Goal: Task Accomplishment & Management: Manage account settings

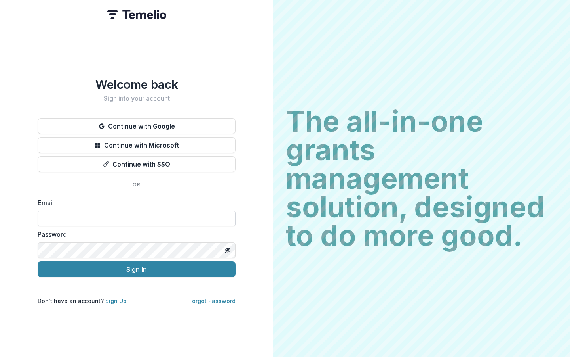
type input "**********"
click at [137, 266] on button "Sign In" at bounding box center [137, 269] width 198 height 16
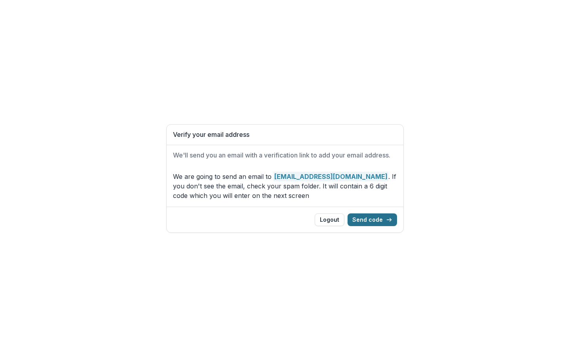
click at [378, 222] on button "Send code" at bounding box center [373, 219] width 50 height 13
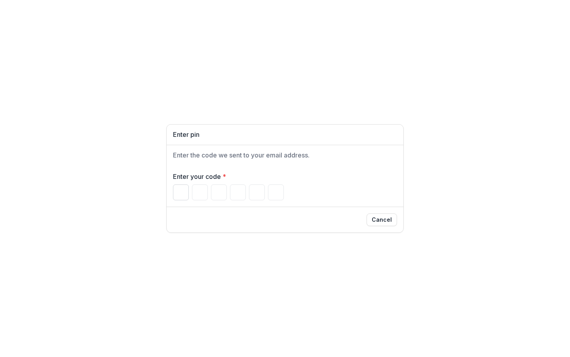
paste input "*"
type input "*"
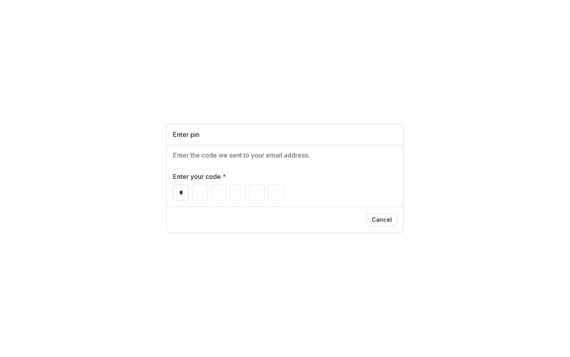
type input "*"
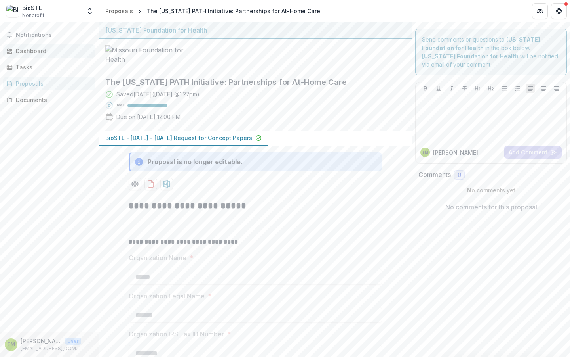
click at [33, 53] on div "Dashboard" at bounding box center [52, 51] width 73 height 8
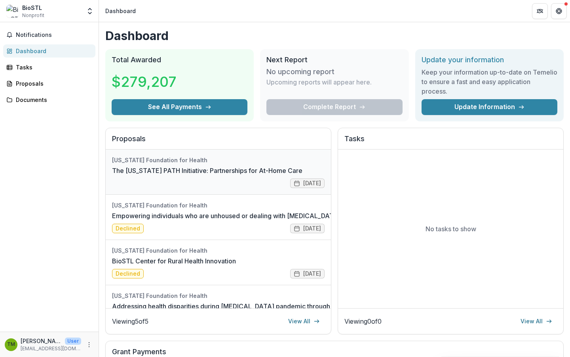
click at [233, 174] on link "The Missouri PATH Initiative: Partnerships for At-Home Care" at bounding box center [207, 171] width 191 height 10
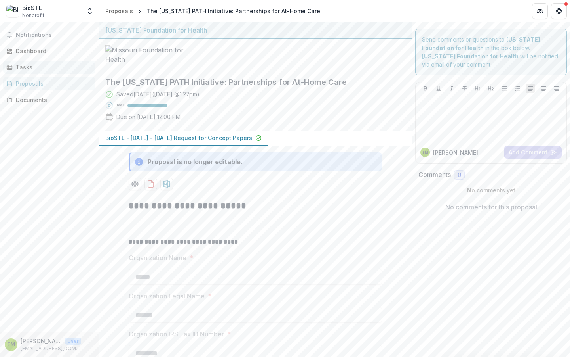
click at [23, 66] on div "Tasks" at bounding box center [52, 67] width 73 height 8
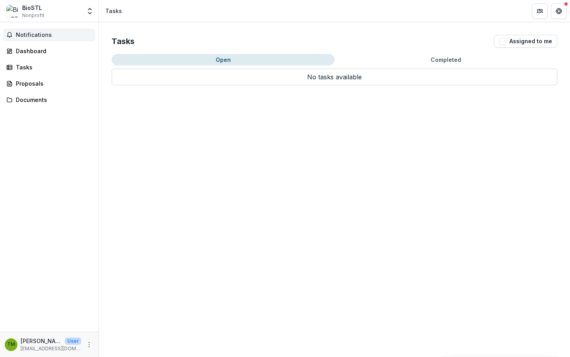
click at [33, 38] on span "Notifications" at bounding box center [54, 35] width 76 height 7
